Goal: Task Accomplishment & Management: Use online tool/utility

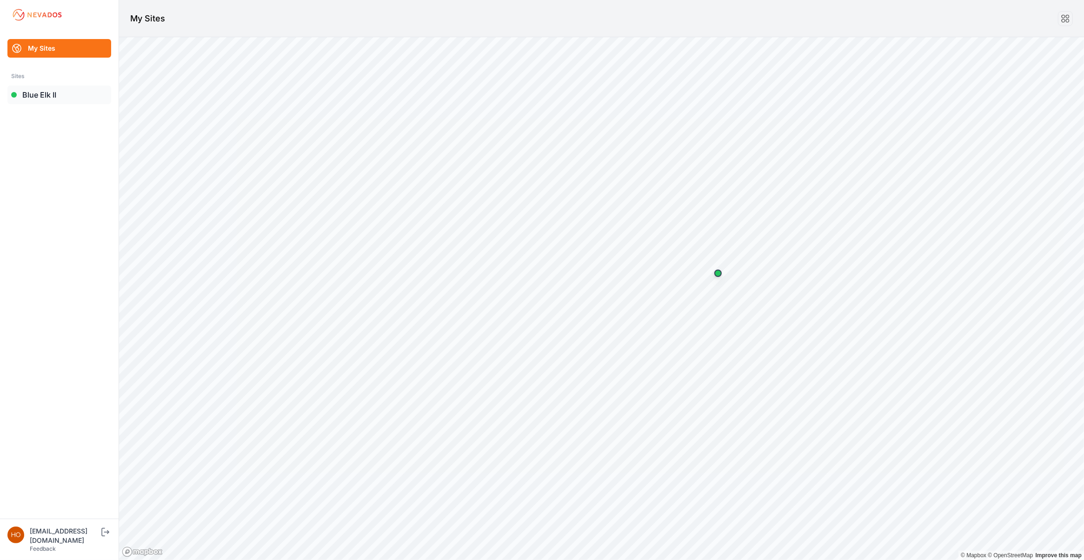
click at [36, 96] on link "Blue Elk II" at bounding box center [59, 95] width 104 height 19
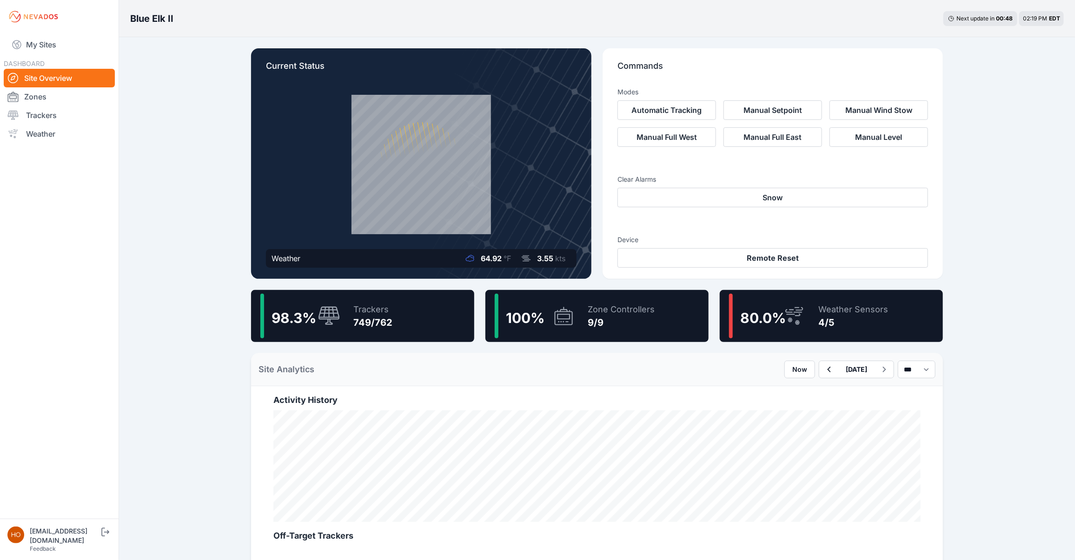
click at [363, 325] on div "749/762" at bounding box center [372, 322] width 39 height 13
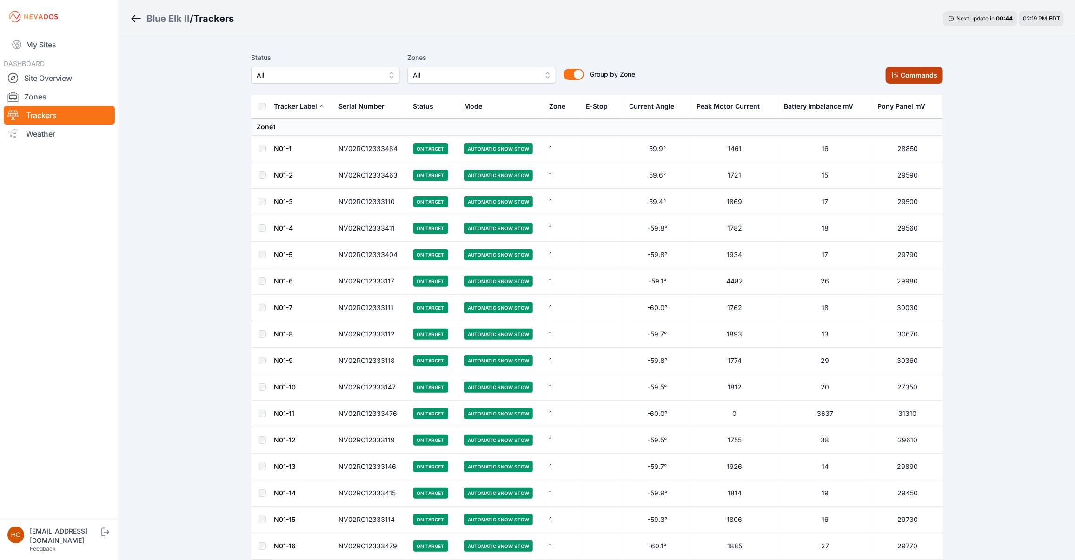
click at [928, 77] on button "Commands" at bounding box center [914, 75] width 57 height 17
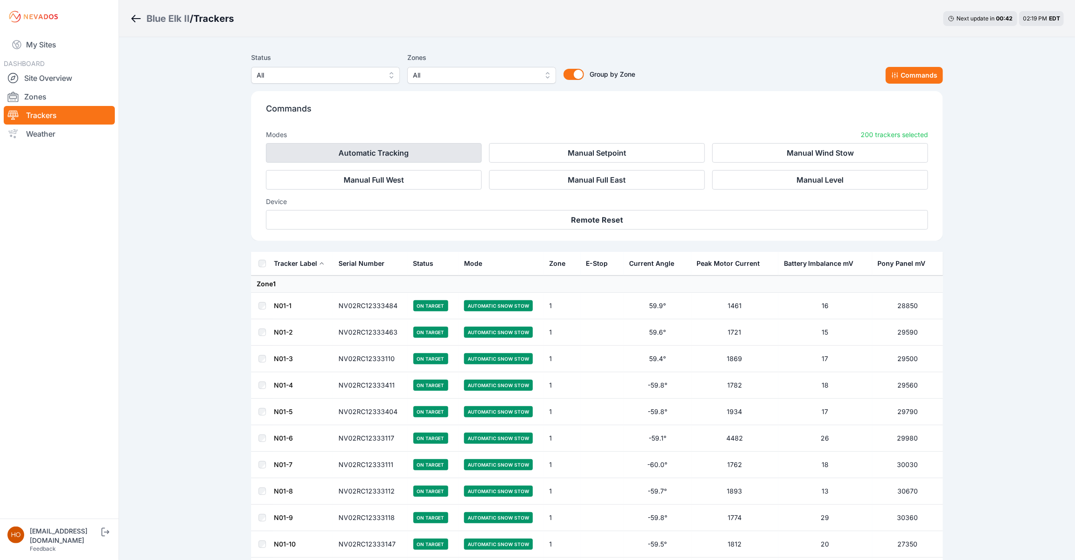
click at [447, 152] on button "Automatic Tracking" at bounding box center [374, 153] width 216 height 20
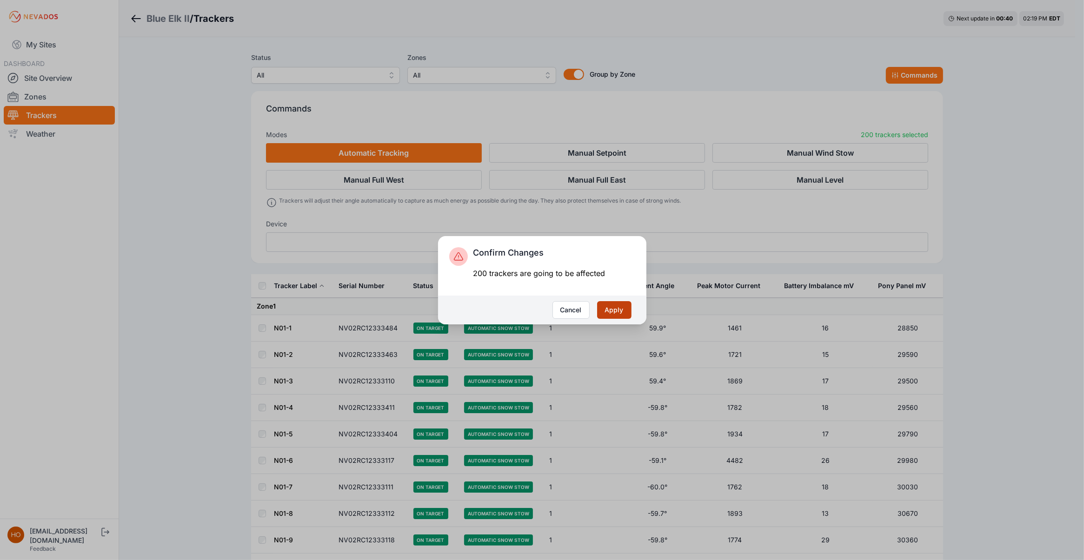
click at [619, 310] on button "Apply" at bounding box center [614, 310] width 34 height 18
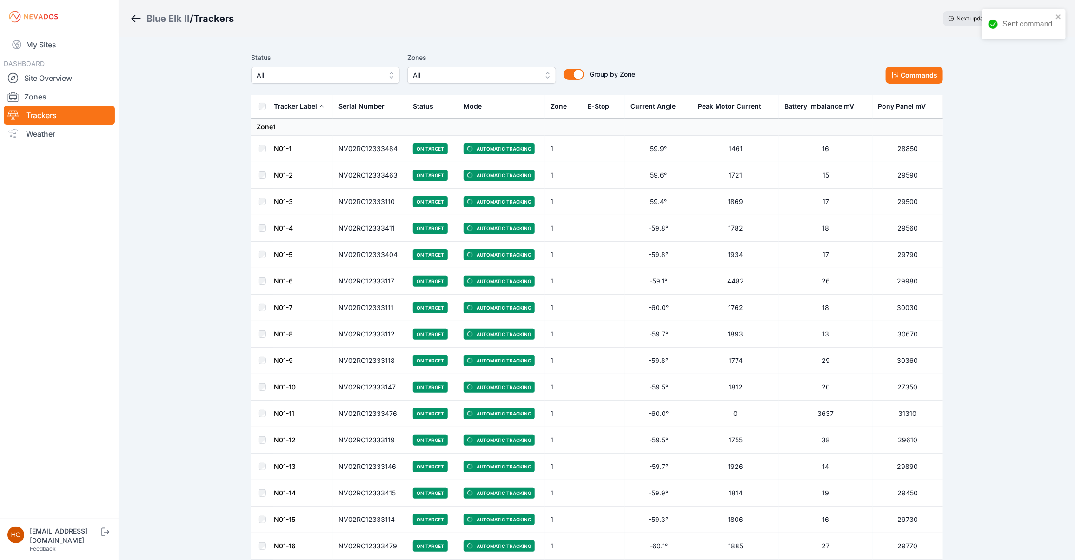
click at [511, 106] on th "Mode" at bounding box center [501, 107] width 87 height 24
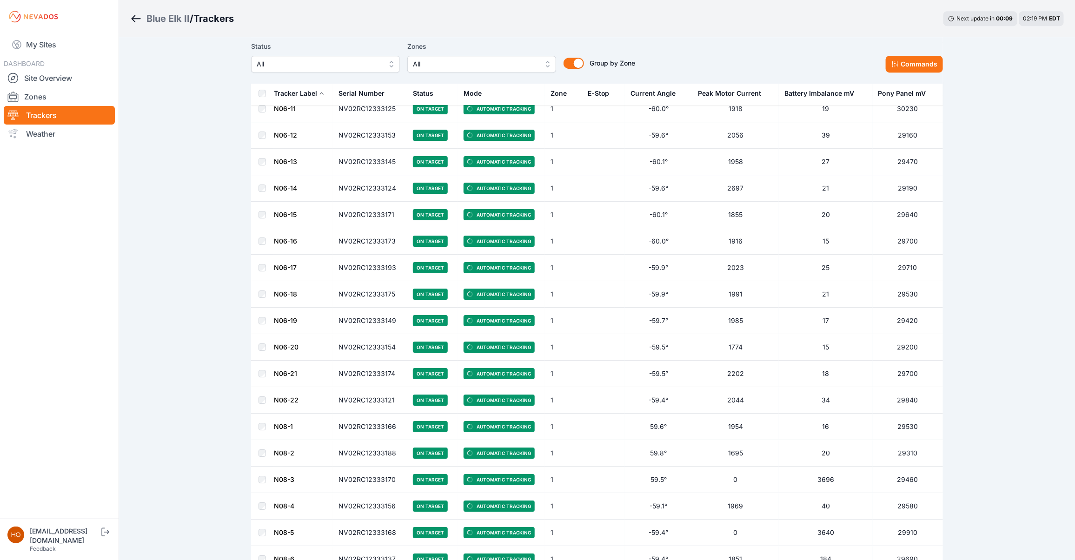
scroll to position [1878, 0]
